Goal: Task Accomplishment & Management: Use online tool/utility

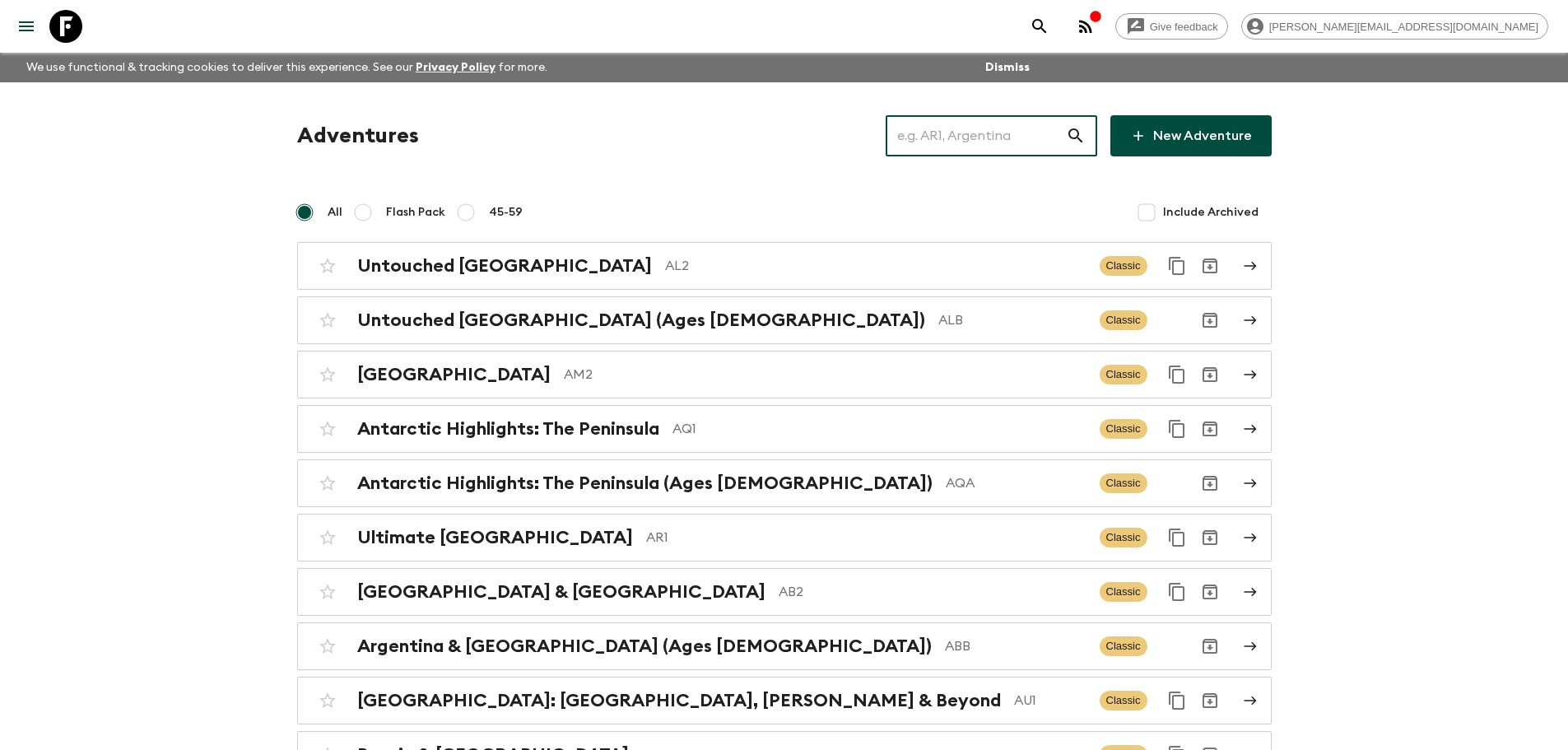
click at [948, 131] on input "text" at bounding box center [977, 135] width 181 height 46
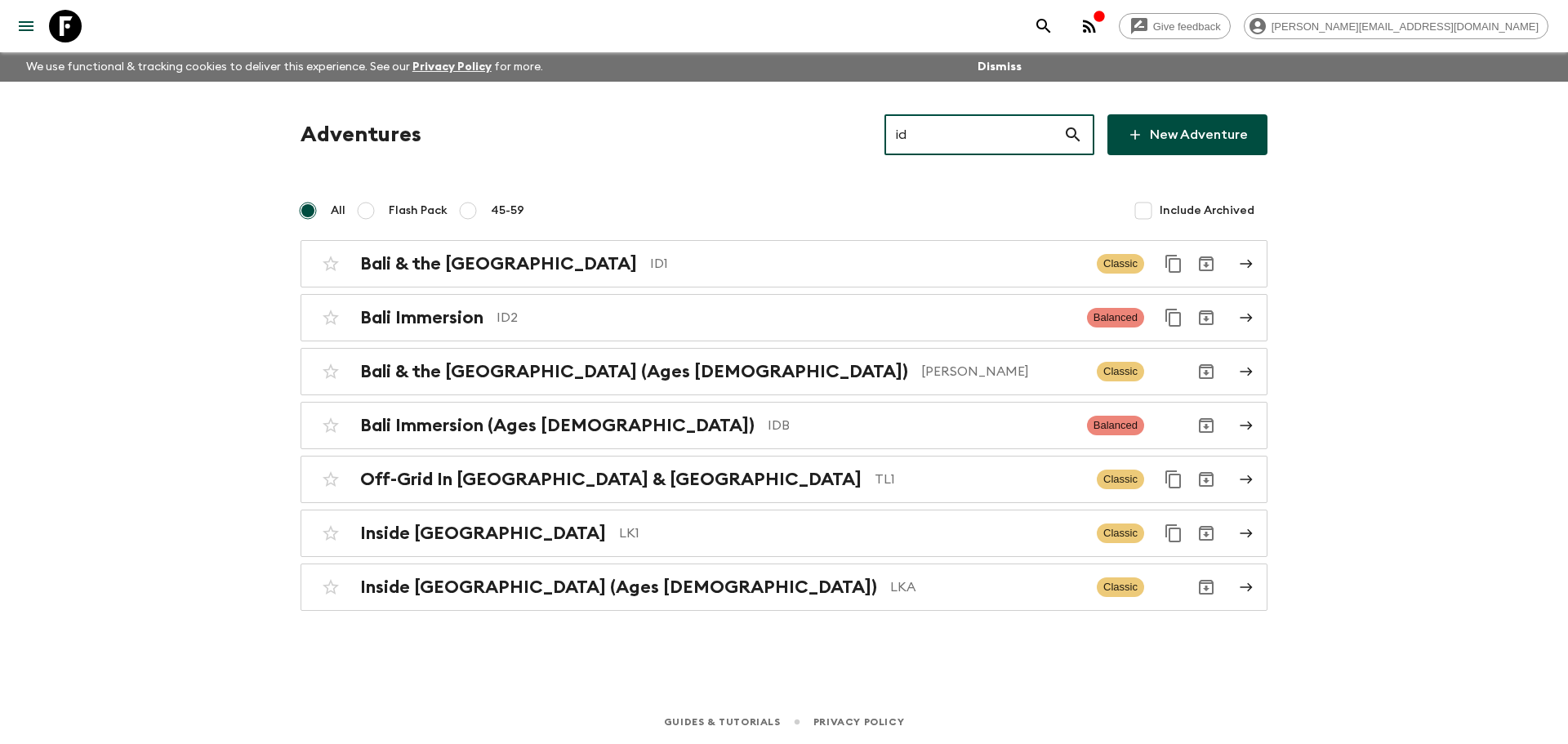
type input "i"
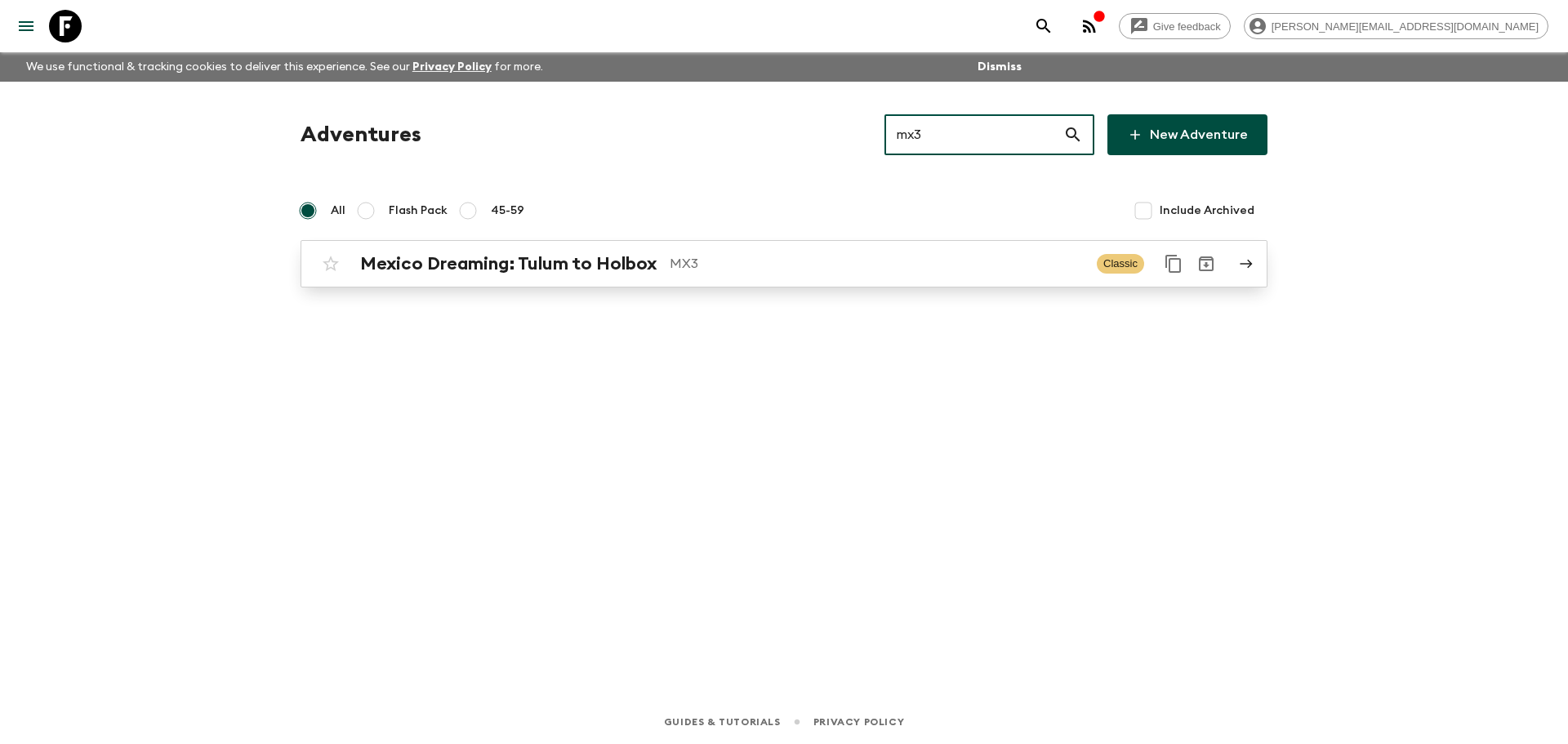
type input "mx3"
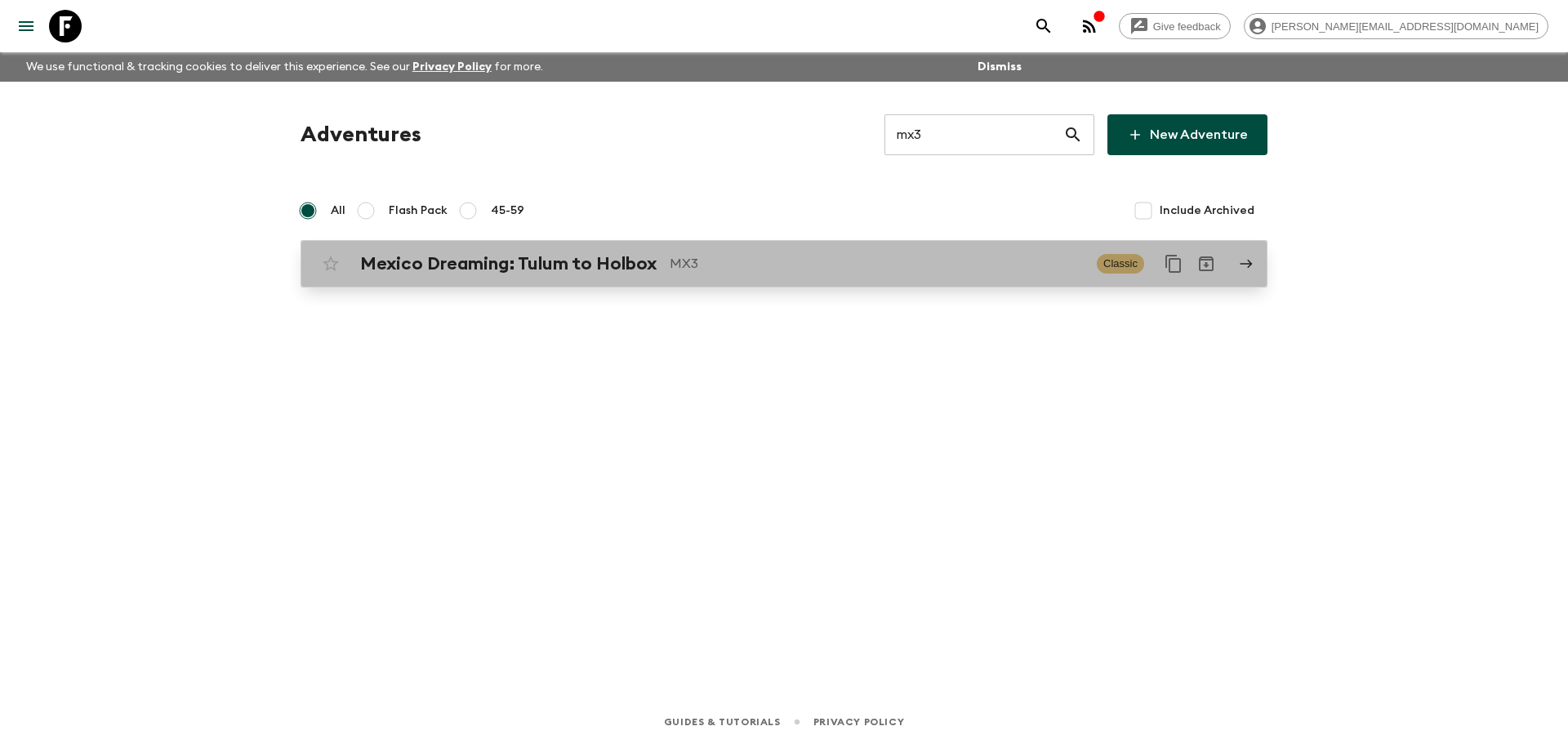
click at [827, 260] on p "MX3" at bounding box center [876, 263] width 414 height 19
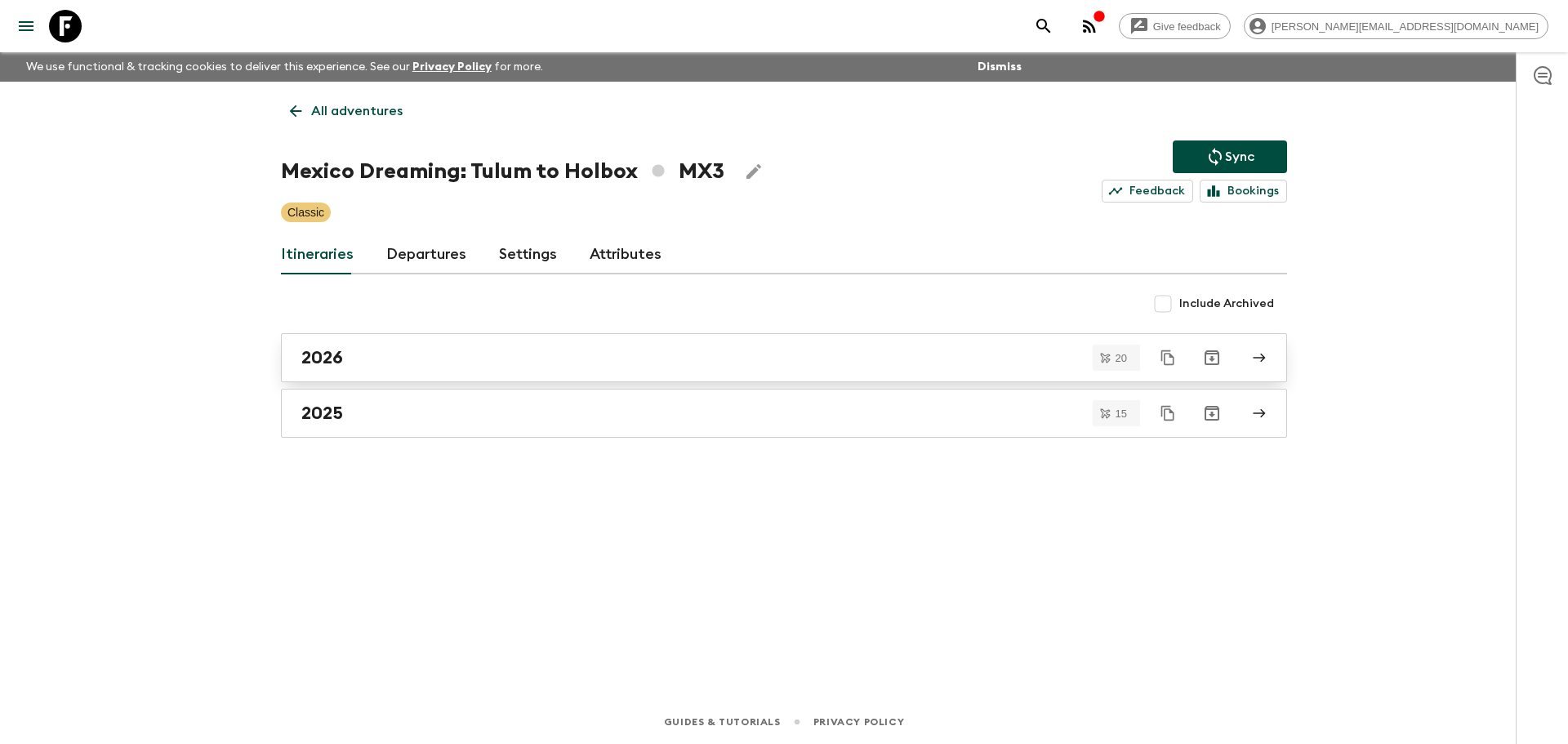
click at [401, 350] on div "2026" at bounding box center [768, 357] width 934 height 21
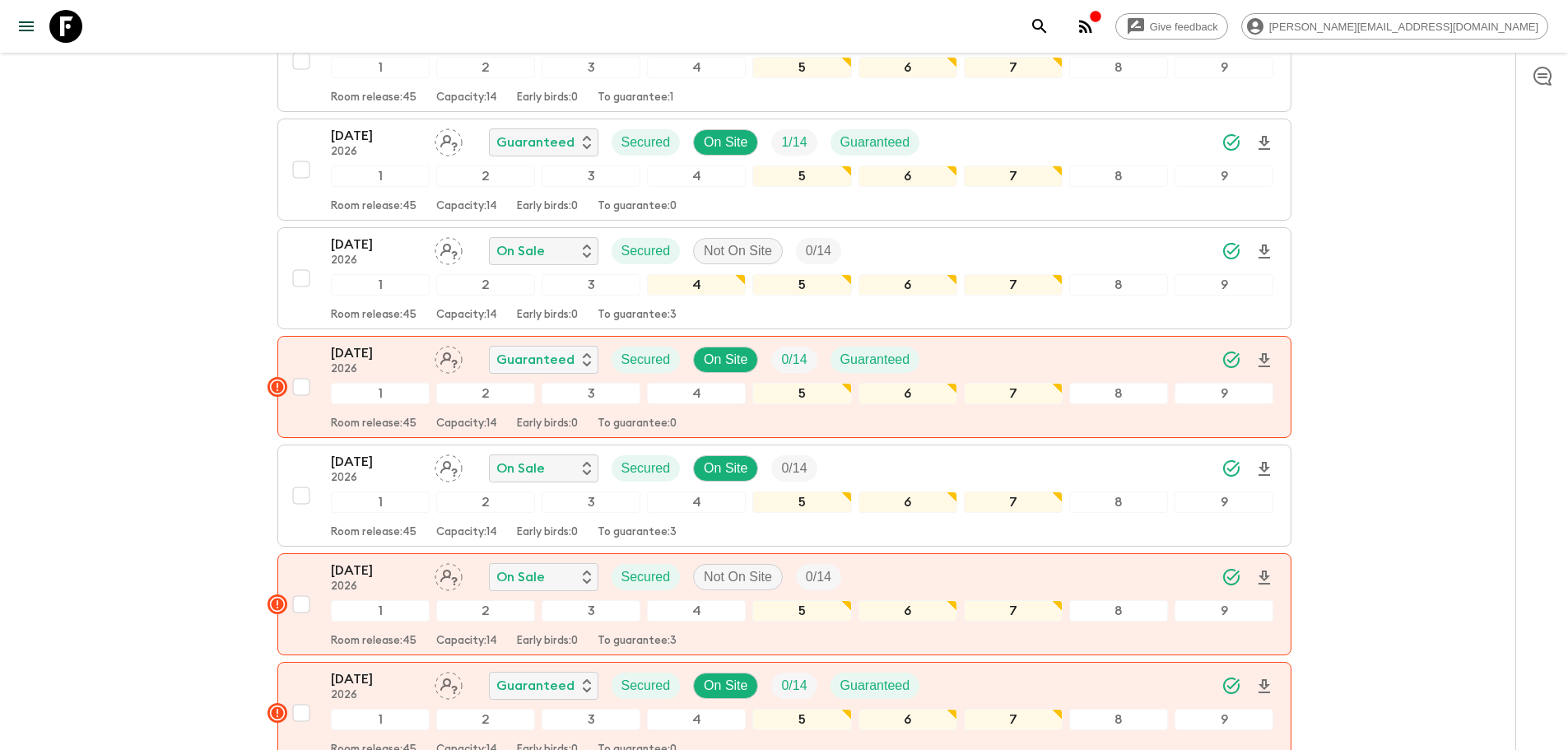
scroll to position [668, 0]
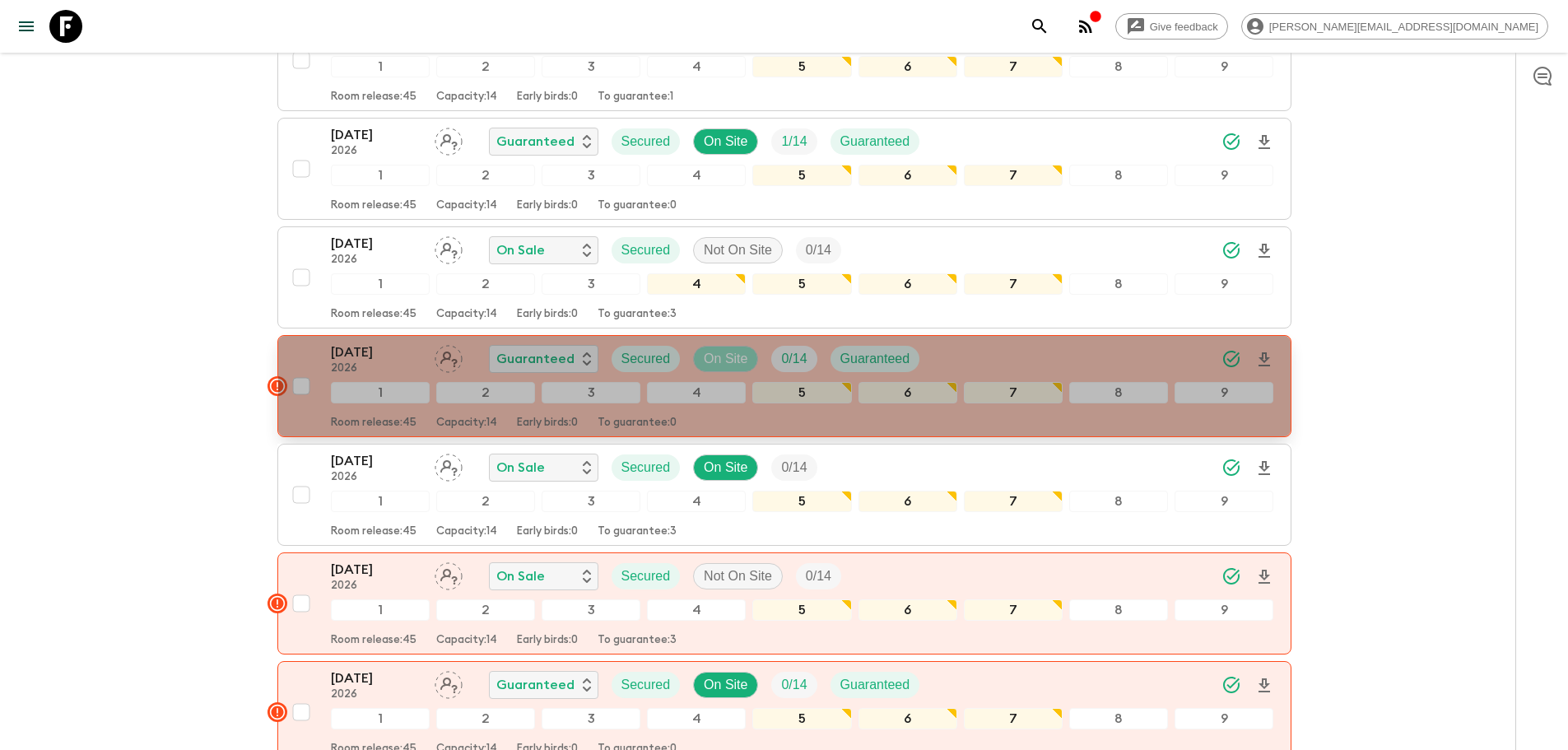
click at [712, 358] on p "On Site" at bounding box center [725, 358] width 43 height 19
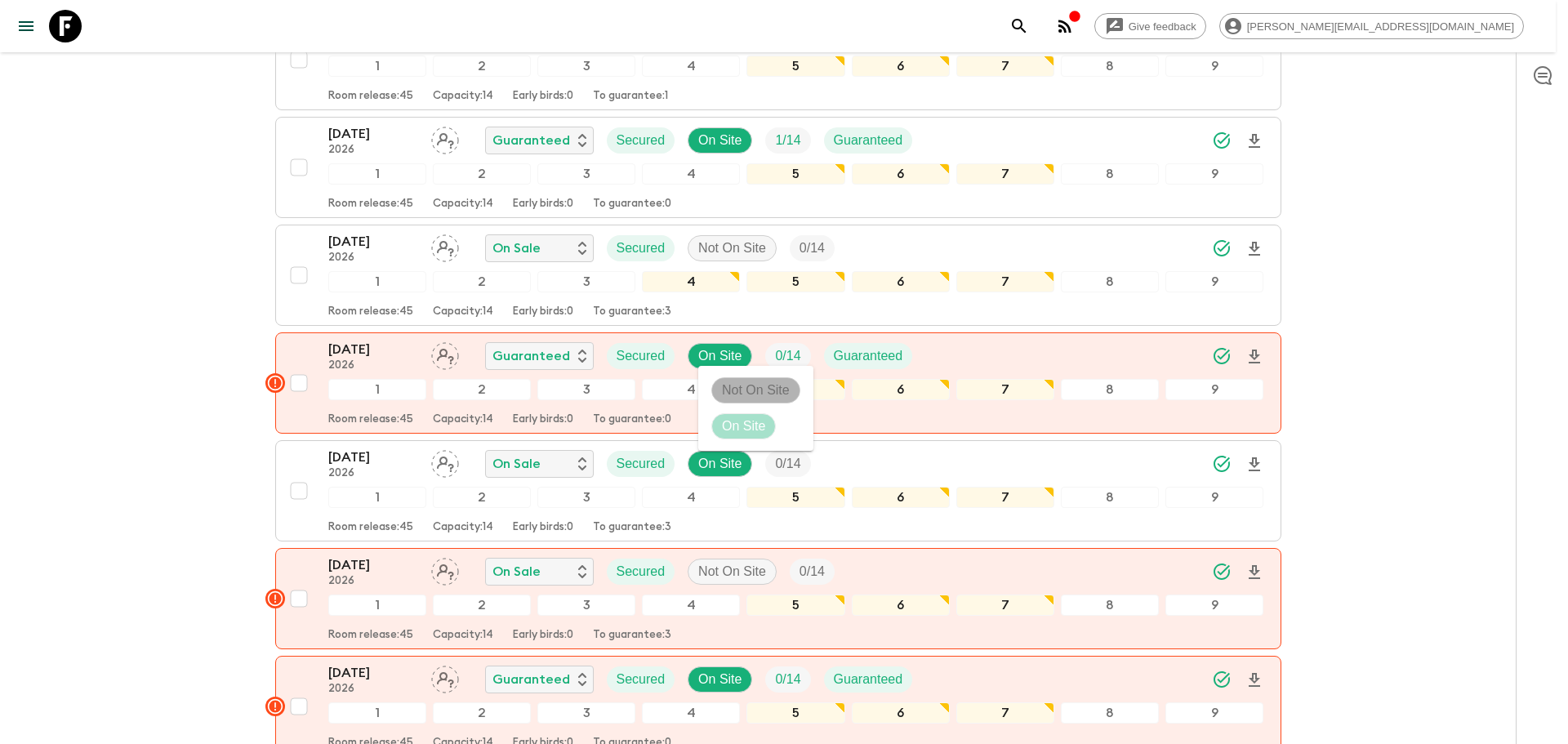
click at [733, 390] on p "Not On Site" at bounding box center [756, 389] width 68 height 19
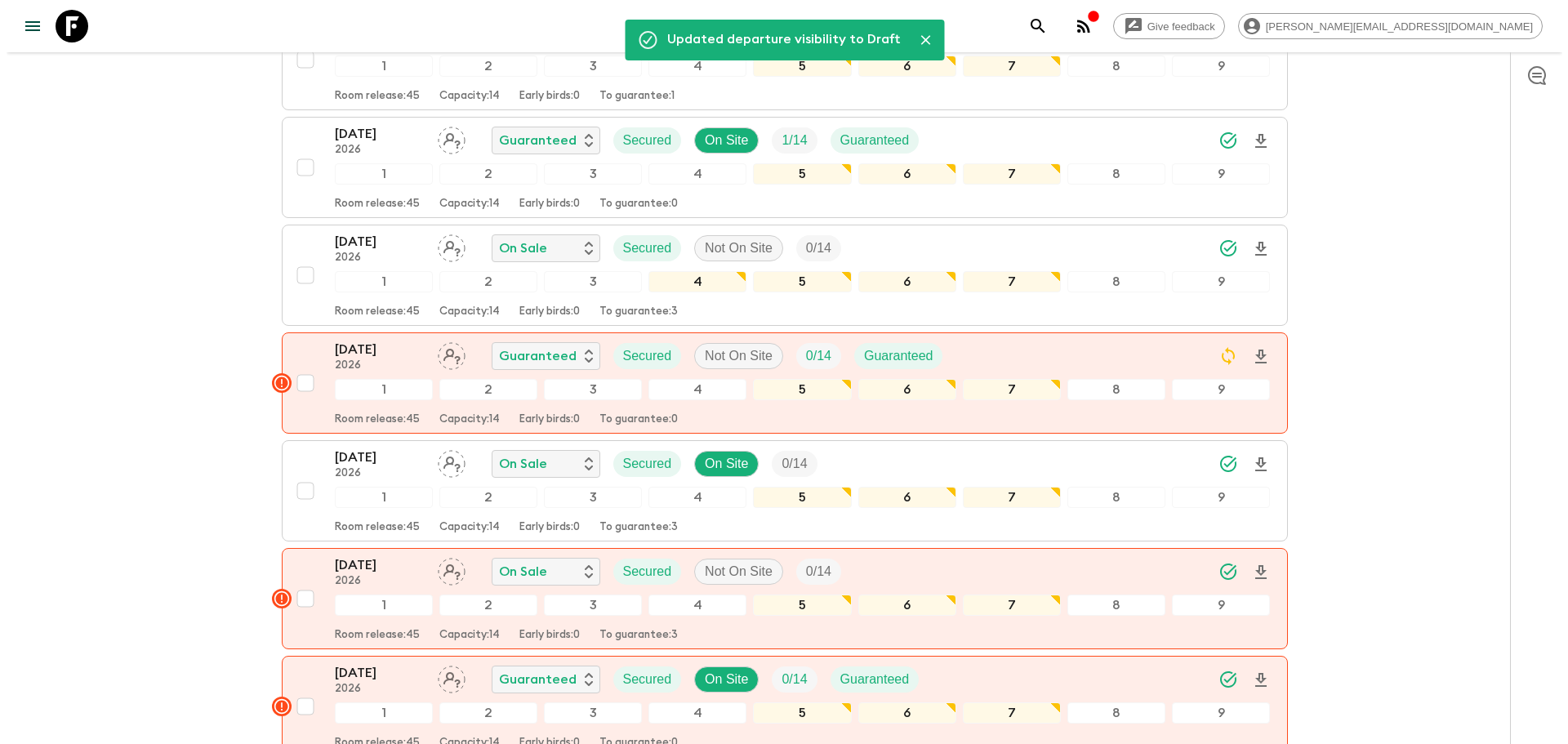
scroll to position [0, 0]
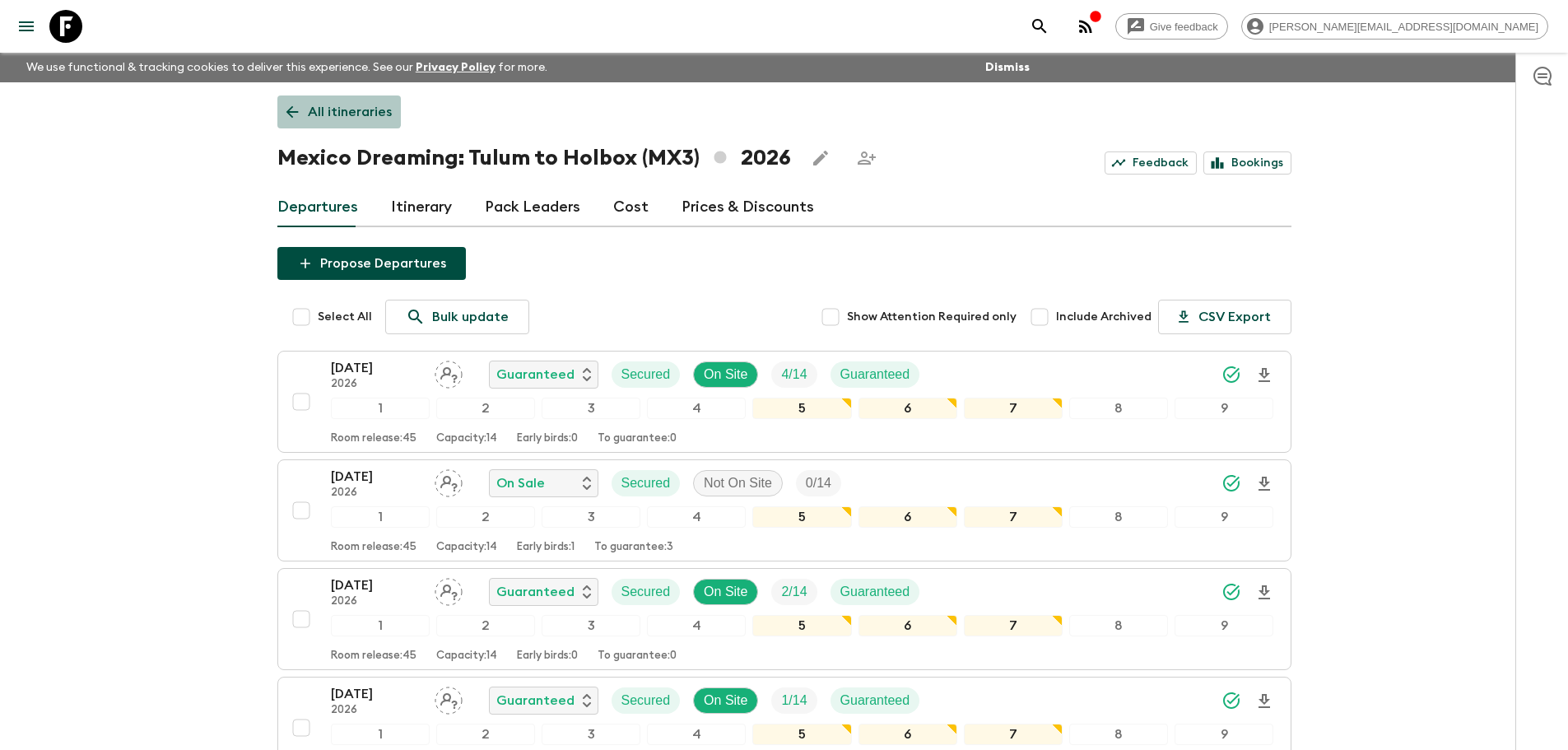
click at [333, 104] on p "All itineraries" at bounding box center [349, 111] width 84 height 19
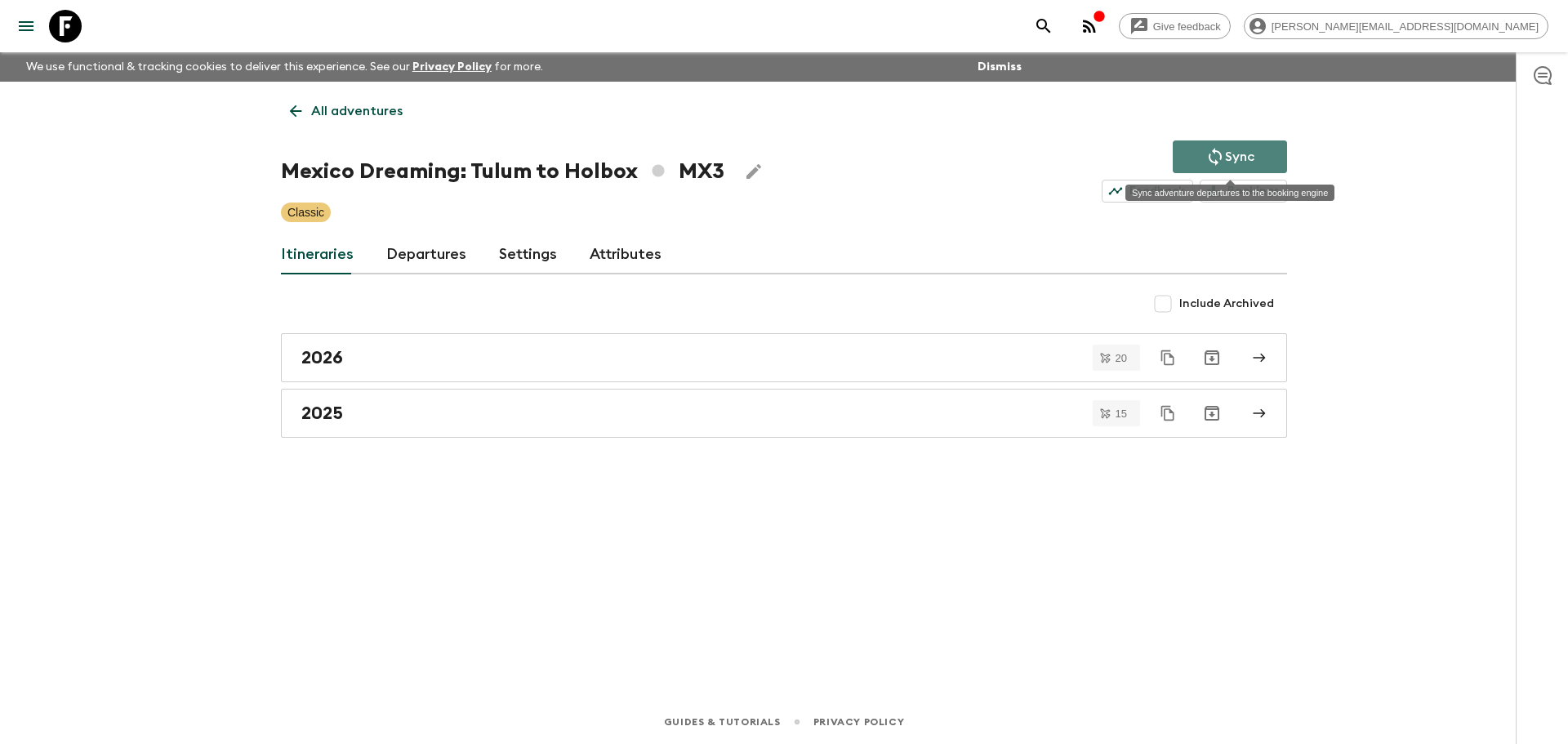
click at [1200, 150] on button "Sync" at bounding box center [1229, 157] width 114 height 33
